Goal: Task Accomplishment & Management: Complete application form

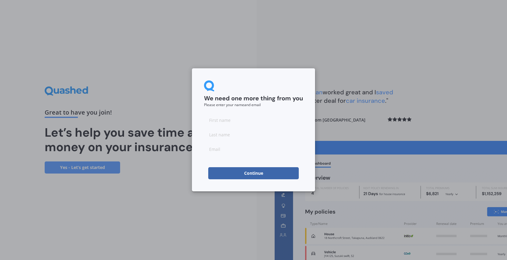
click at [239, 121] on input at bounding box center [253, 120] width 99 height 12
type input "Ruby"
type input "Whiten"
type input "rwhiten@outlook.com"
click at [245, 182] on div "We need one more thing from you Please enter your name and email Ruby Whiten rw…" at bounding box center [253, 129] width 123 height 123
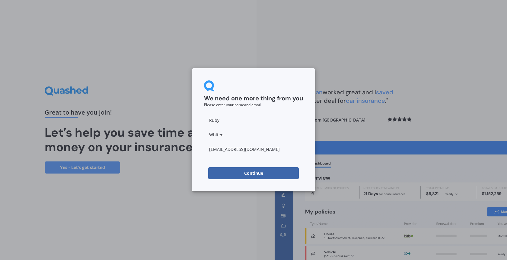
click at [245, 174] on button "Continue" at bounding box center [253, 173] width 91 height 12
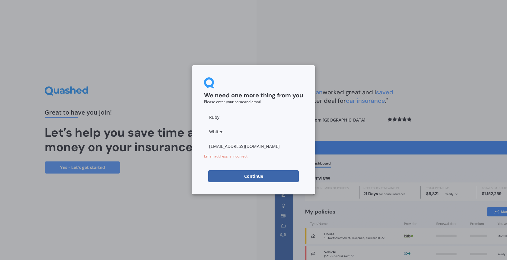
drag, startPoint x: 262, startPoint y: 148, endPoint x: 185, endPoint y: 145, distance: 77.1
type input "matt.j.a.little@gmail.com"
click at [231, 174] on button "Continue" at bounding box center [253, 176] width 91 height 12
click at [194, 201] on div "We need one more thing from you Please enter your name and email Ruby Whiten ma…" at bounding box center [253, 130] width 507 height 260
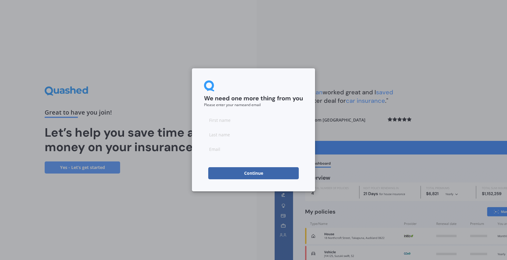
click at [232, 122] on input at bounding box center [253, 120] width 99 height 12
type input "Ruby"
type input "Whiten"
type input "rwhiten@outlook.com"
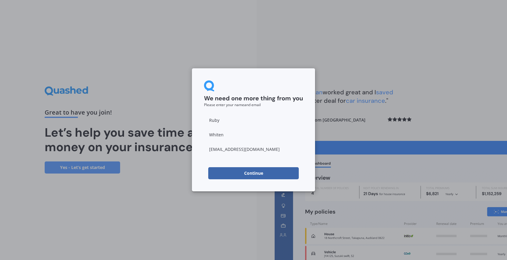
click at [258, 179] on button "Continue" at bounding box center [253, 173] width 91 height 12
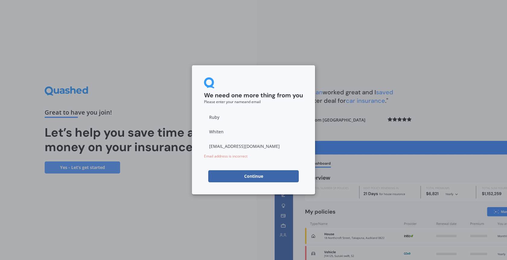
click at [213, 39] on div "We need one more thing from you Please enter your name and email Ruby Whiten rw…" at bounding box center [253, 130] width 507 height 260
